Goal: Information Seeking & Learning: Learn about a topic

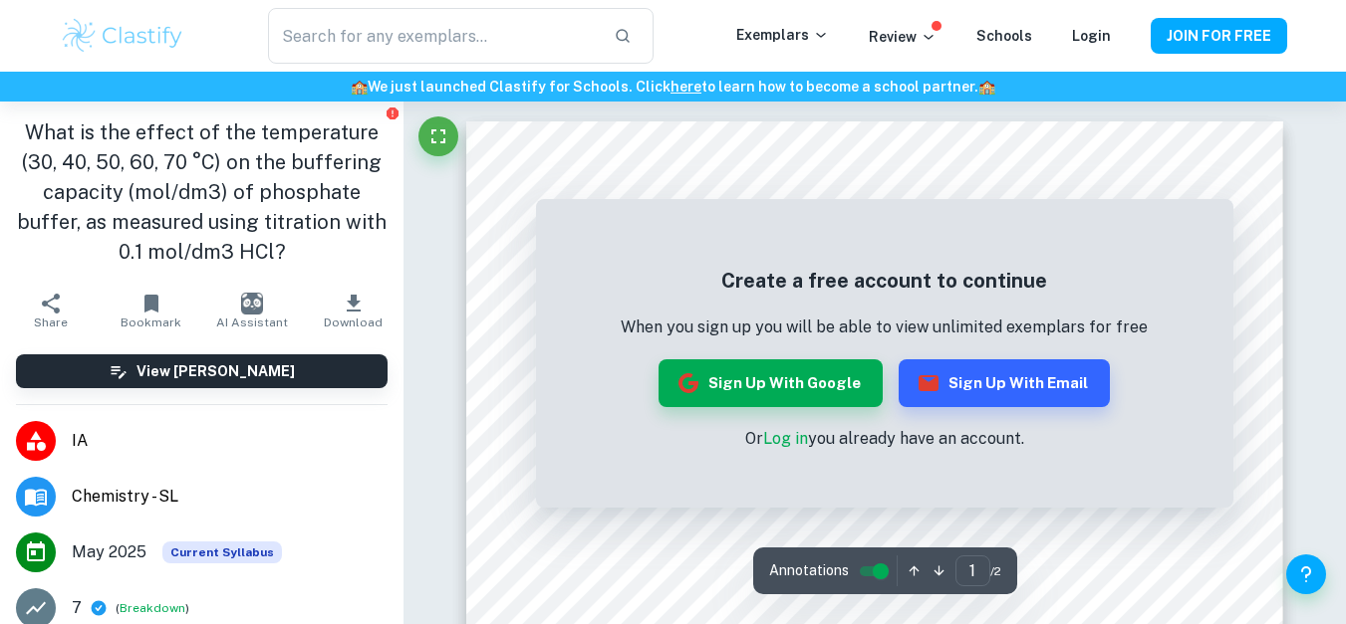
click at [788, 436] on link "Log in" at bounding box center [785, 438] width 45 height 19
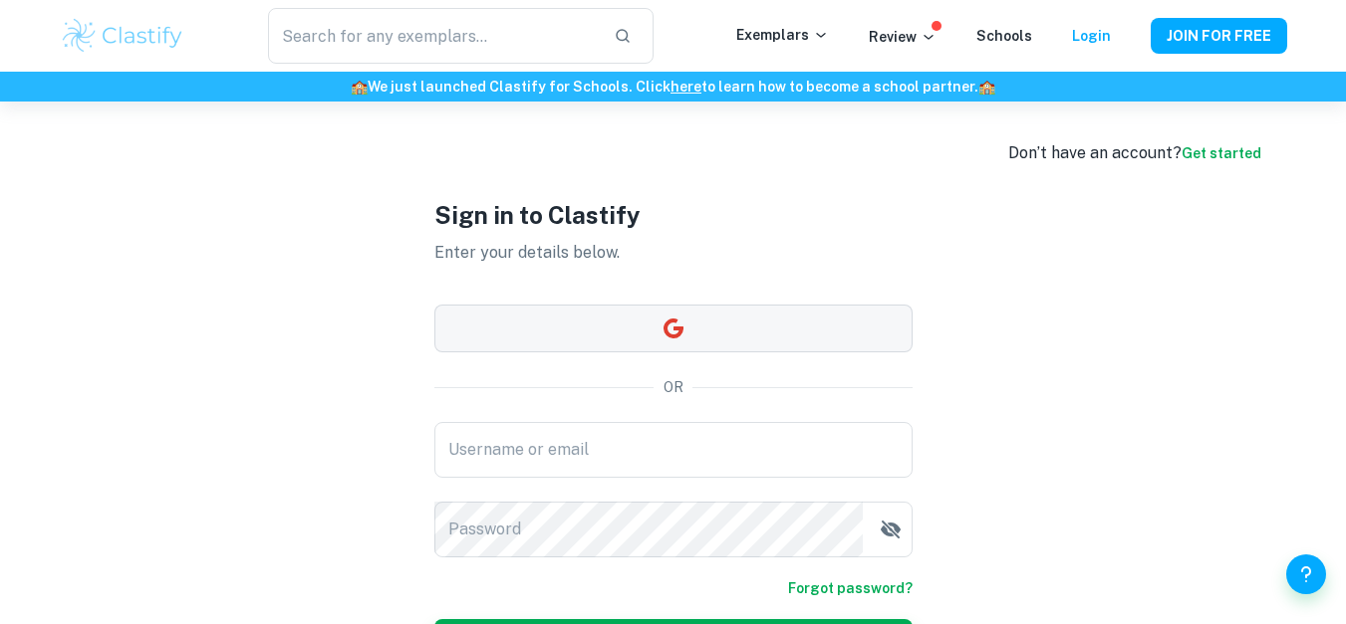
click at [619, 331] on button "button" at bounding box center [673, 329] width 478 height 48
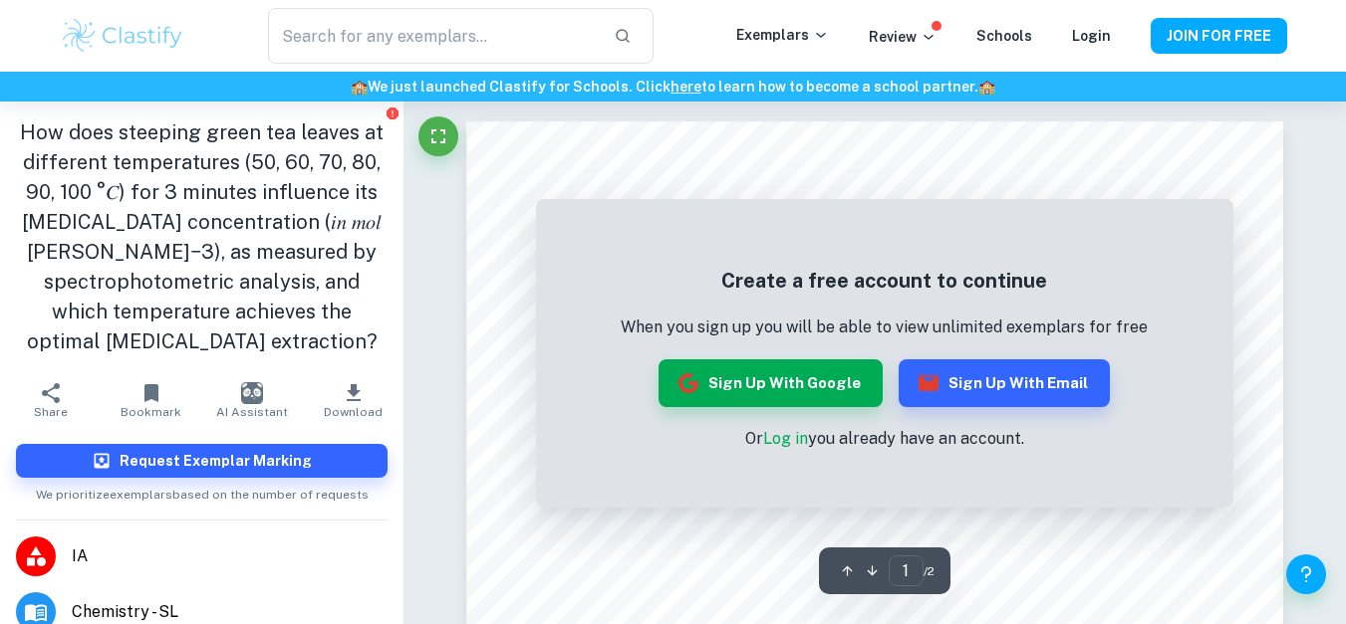
click at [764, 437] on link "Log in" at bounding box center [785, 438] width 45 height 19
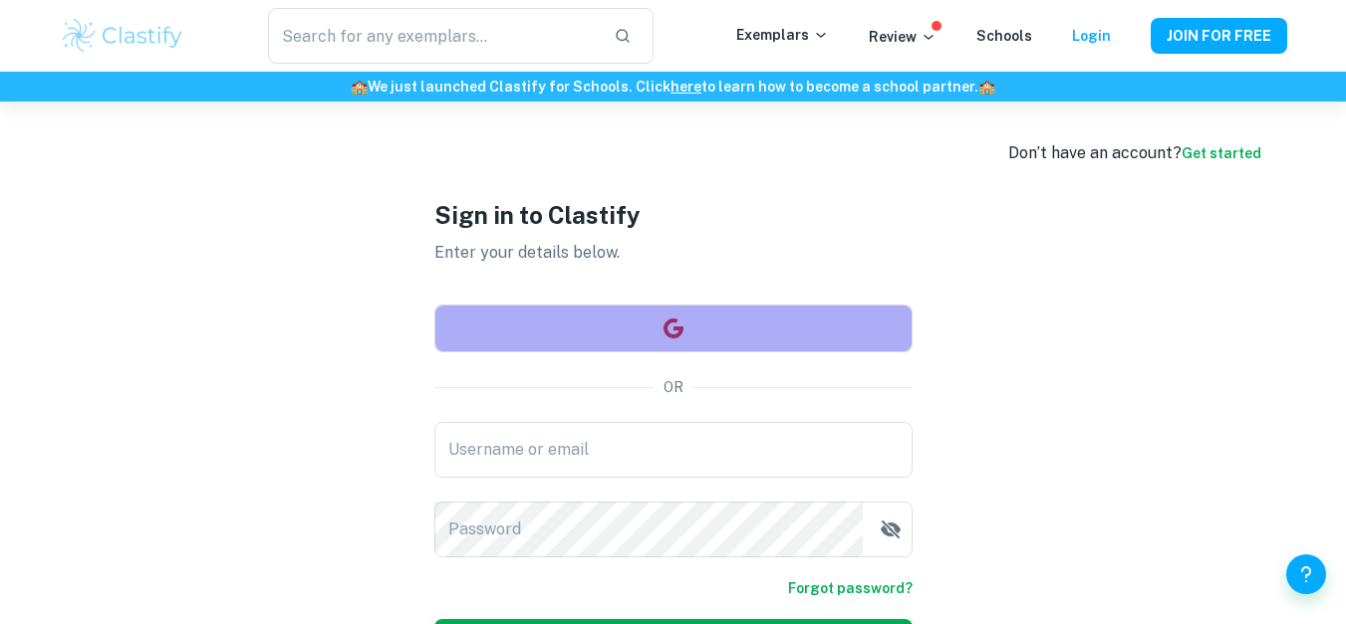
click at [682, 324] on icon "button" at bounding box center [673, 329] width 24 height 24
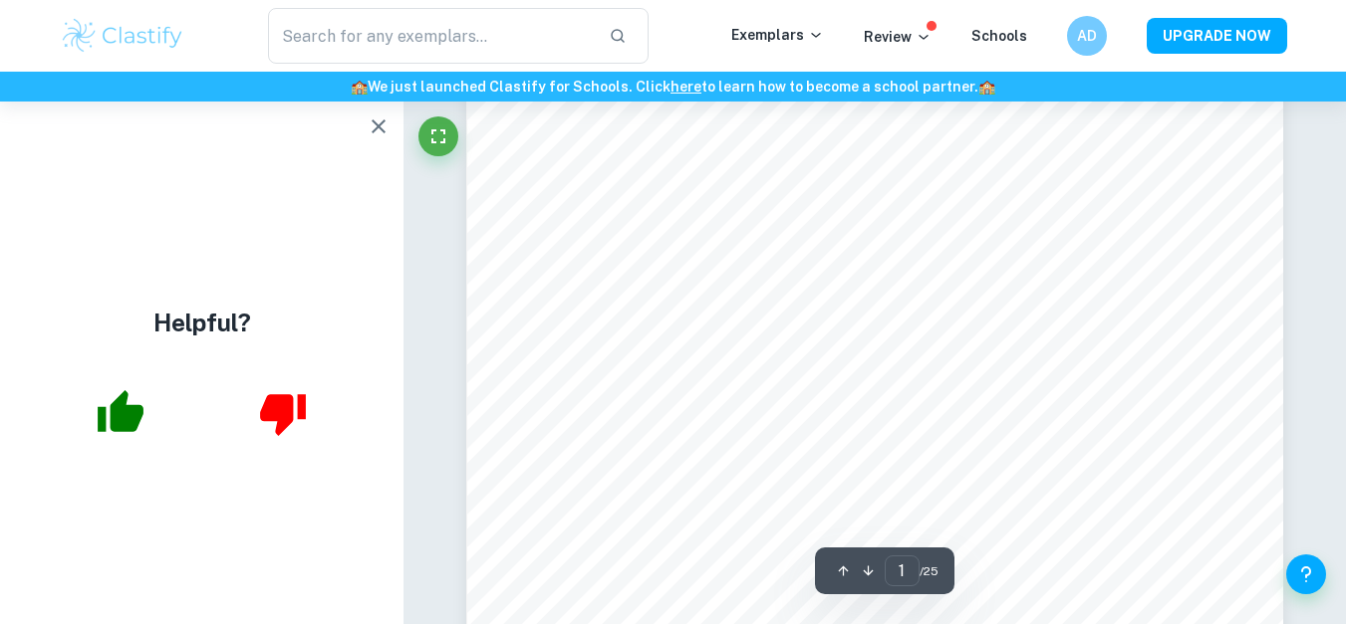
scroll to position [120, 0]
click at [381, 133] on icon "button" at bounding box center [379, 127] width 24 height 24
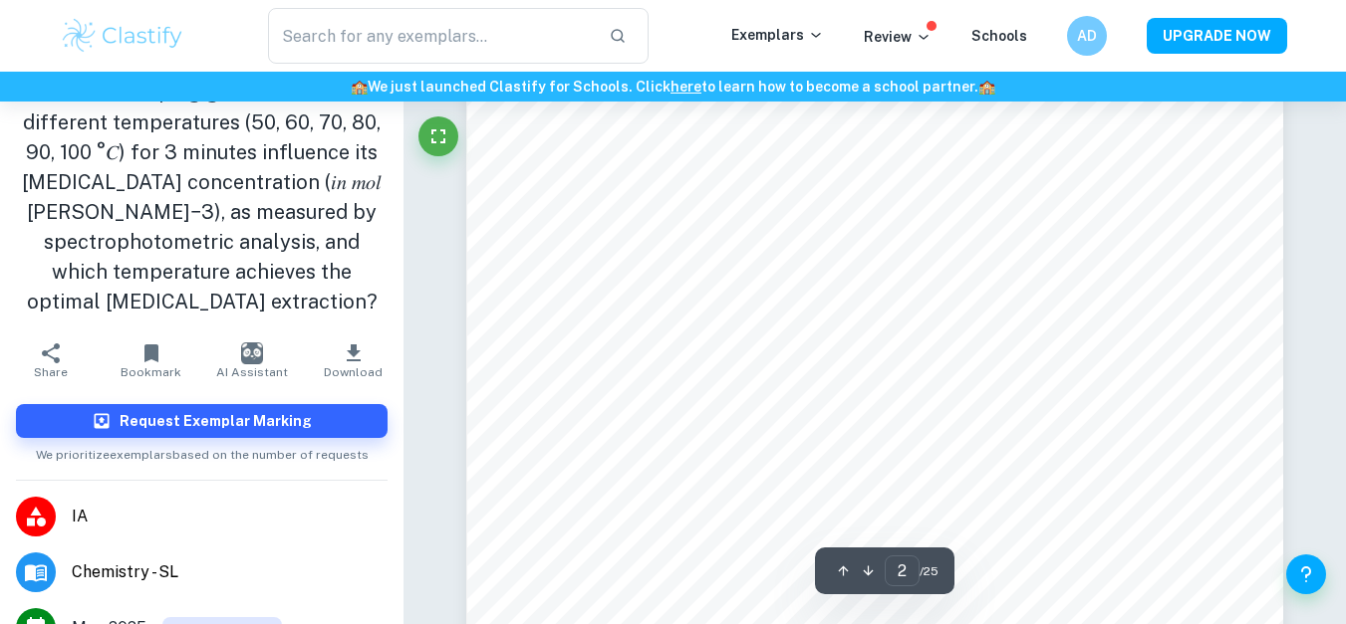
scroll to position [1633, 0]
type input "3"
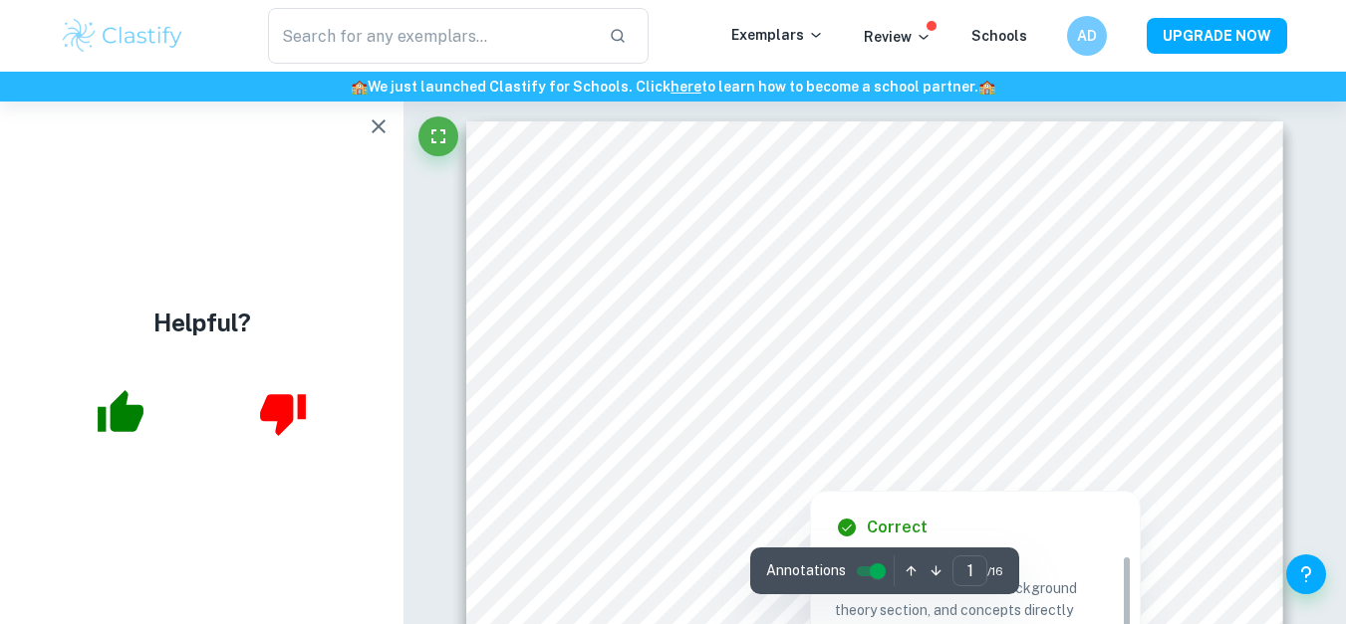
click at [672, 423] on div at bounding box center [874, 425] width 619 height 37
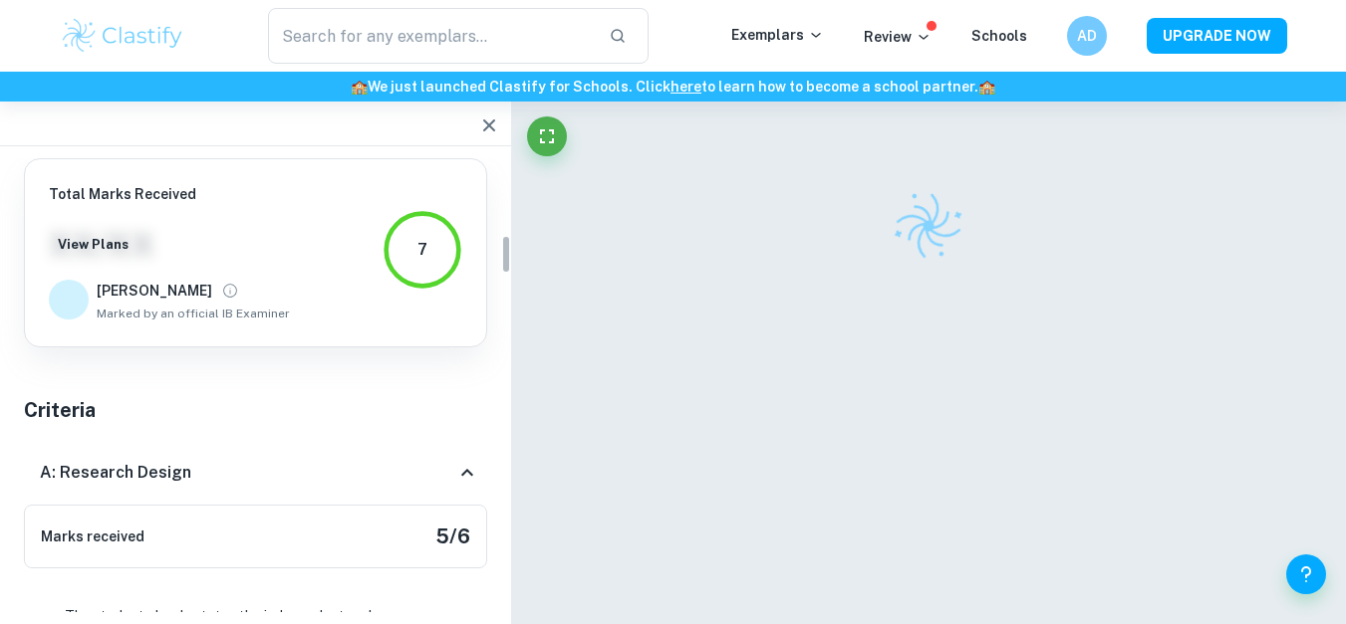
scroll to position [896, 0]
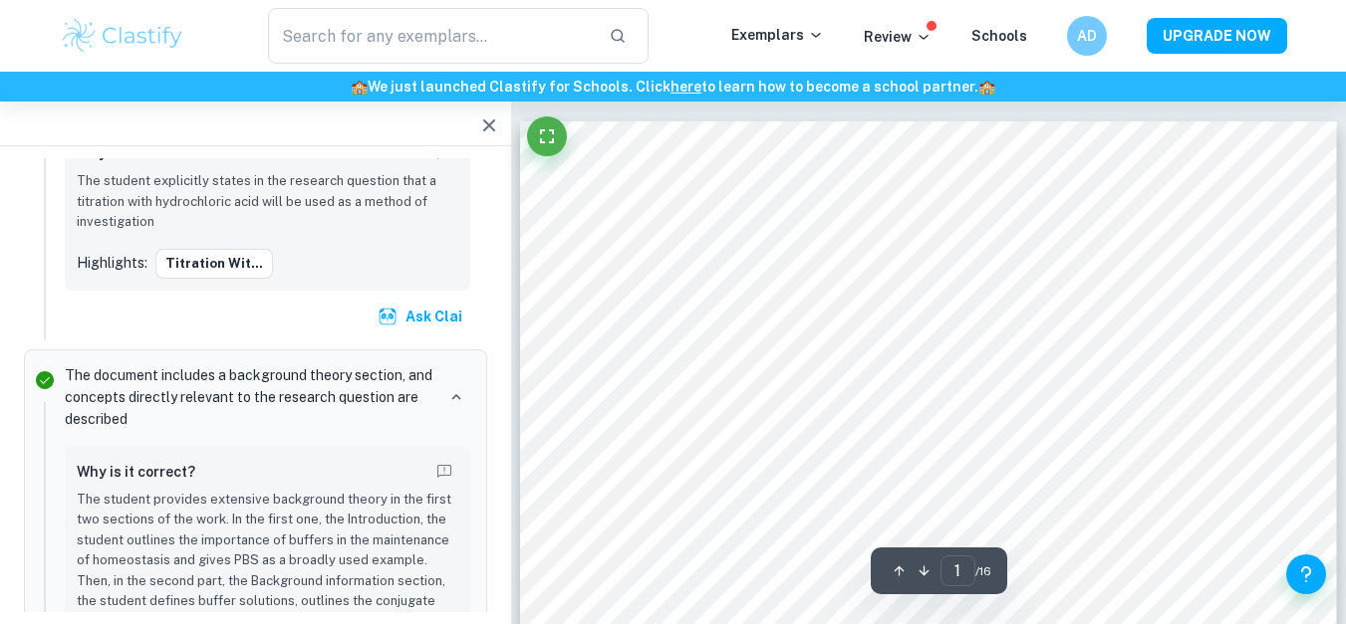
click at [477, 128] on icon "button" at bounding box center [489, 126] width 24 height 24
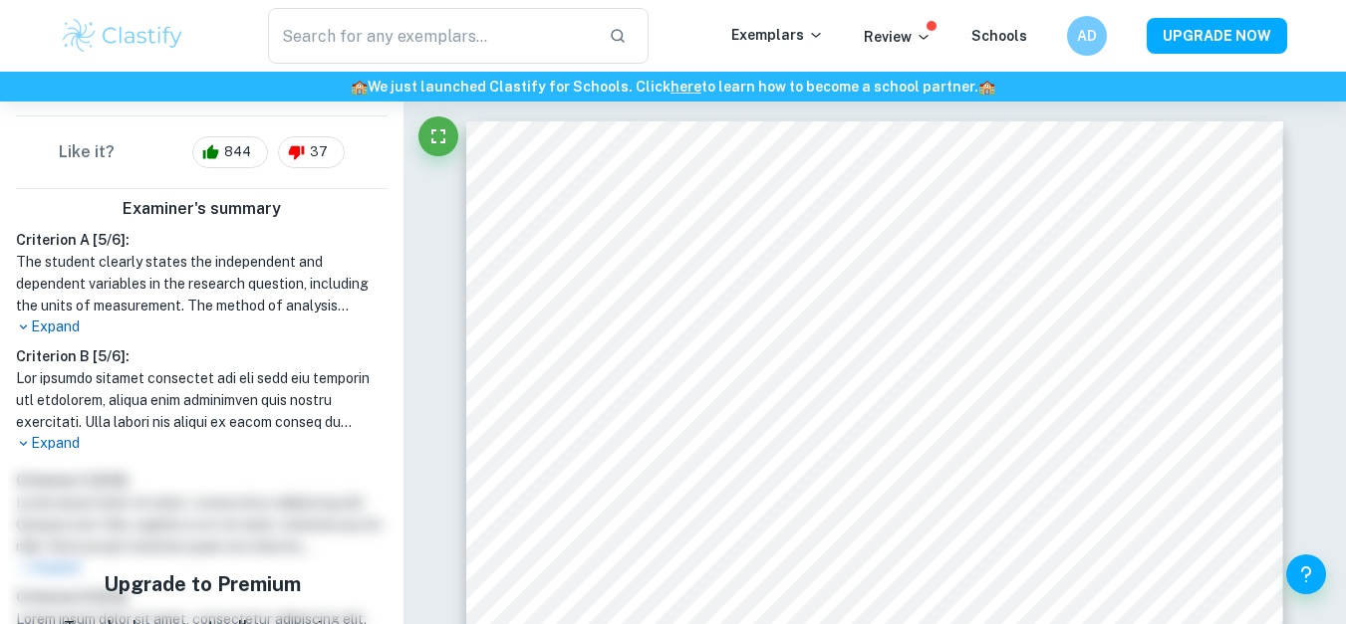
scroll to position [532, 0]
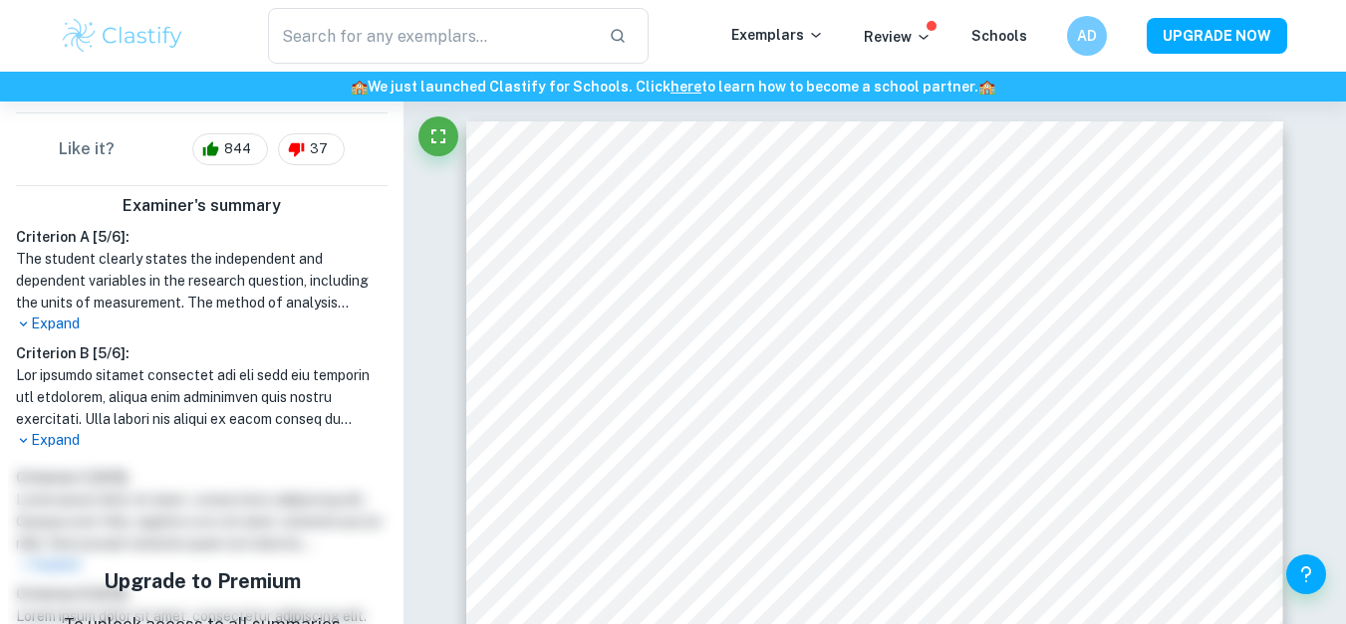
click at [65, 441] on p "Expand" at bounding box center [201, 440] width 371 height 21
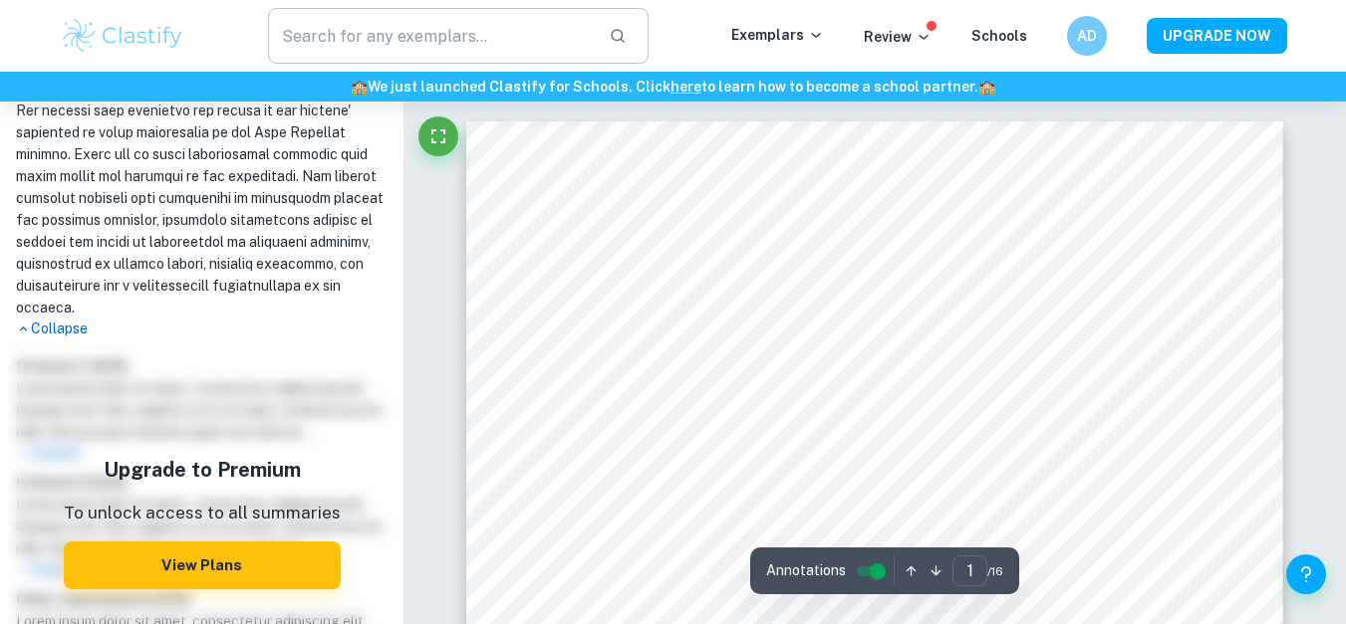
scroll to position [0, 0]
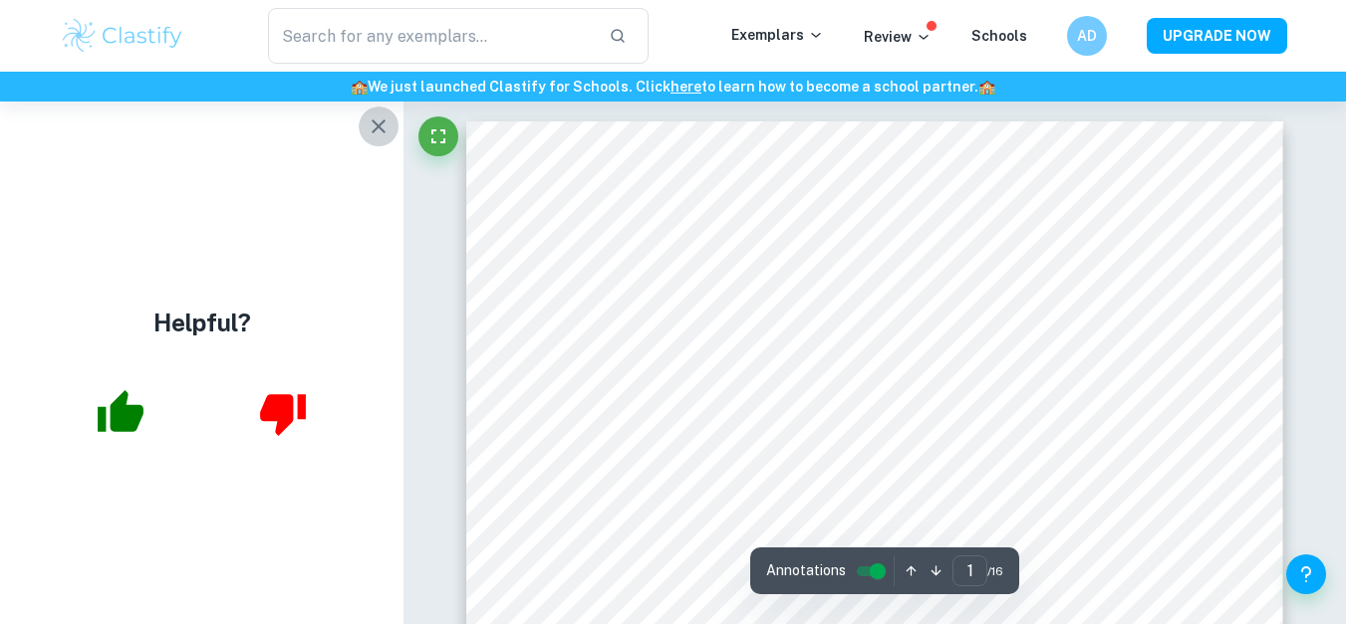
click at [378, 128] on icon "button" at bounding box center [379, 127] width 24 height 24
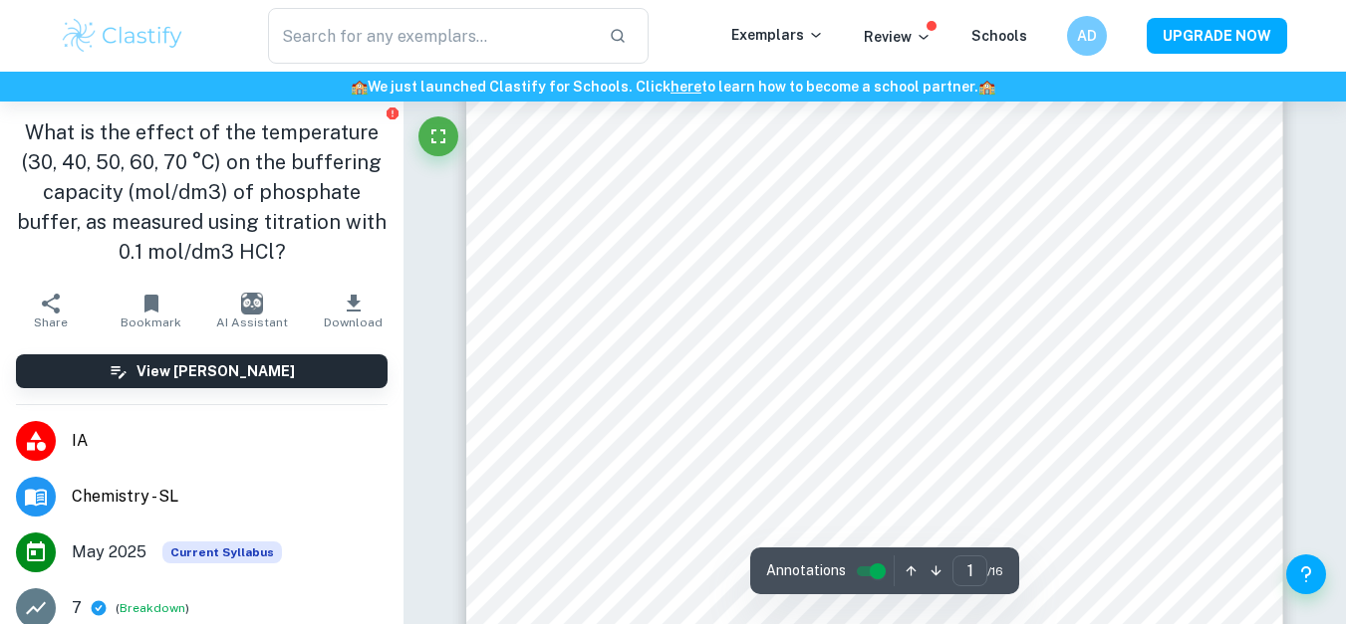
scroll to position [120, 0]
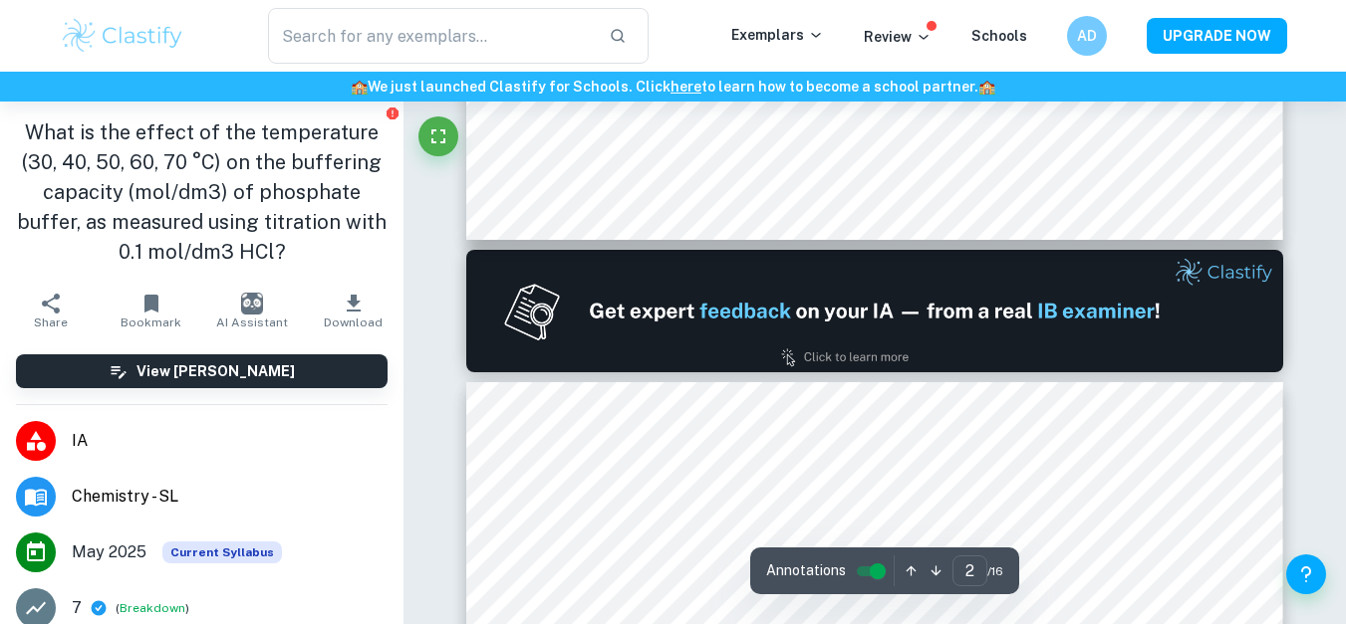
type input "1"
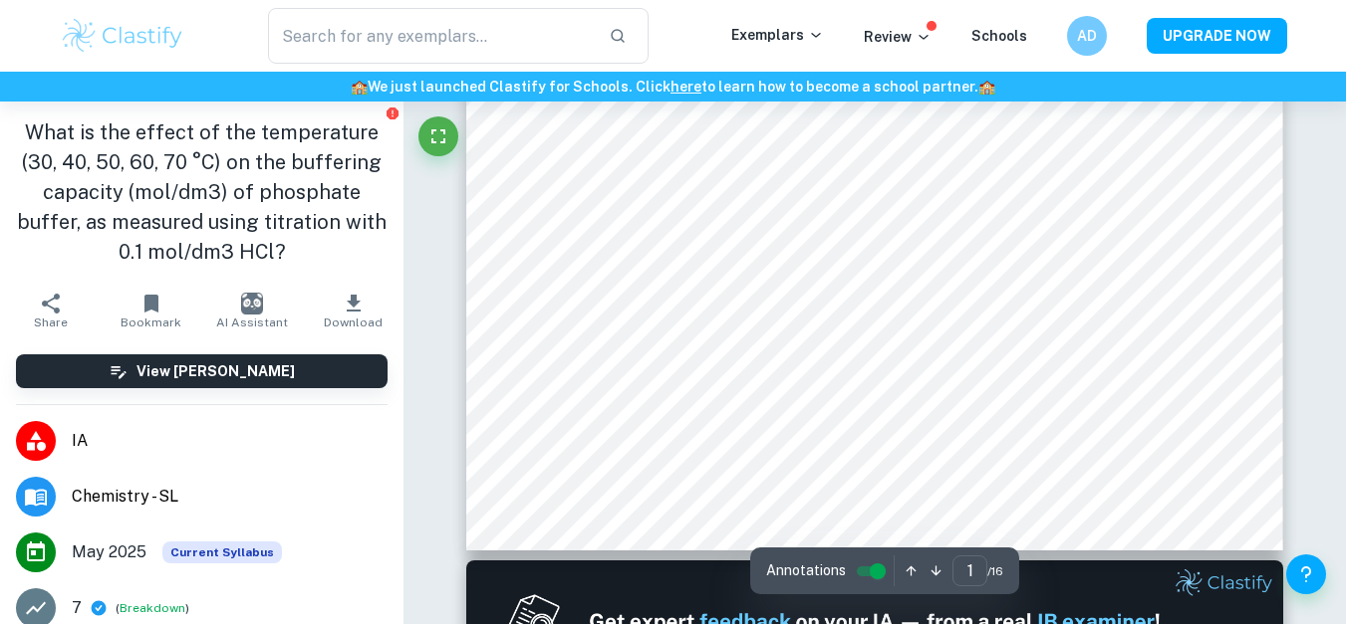
scroll to position [726, 0]
